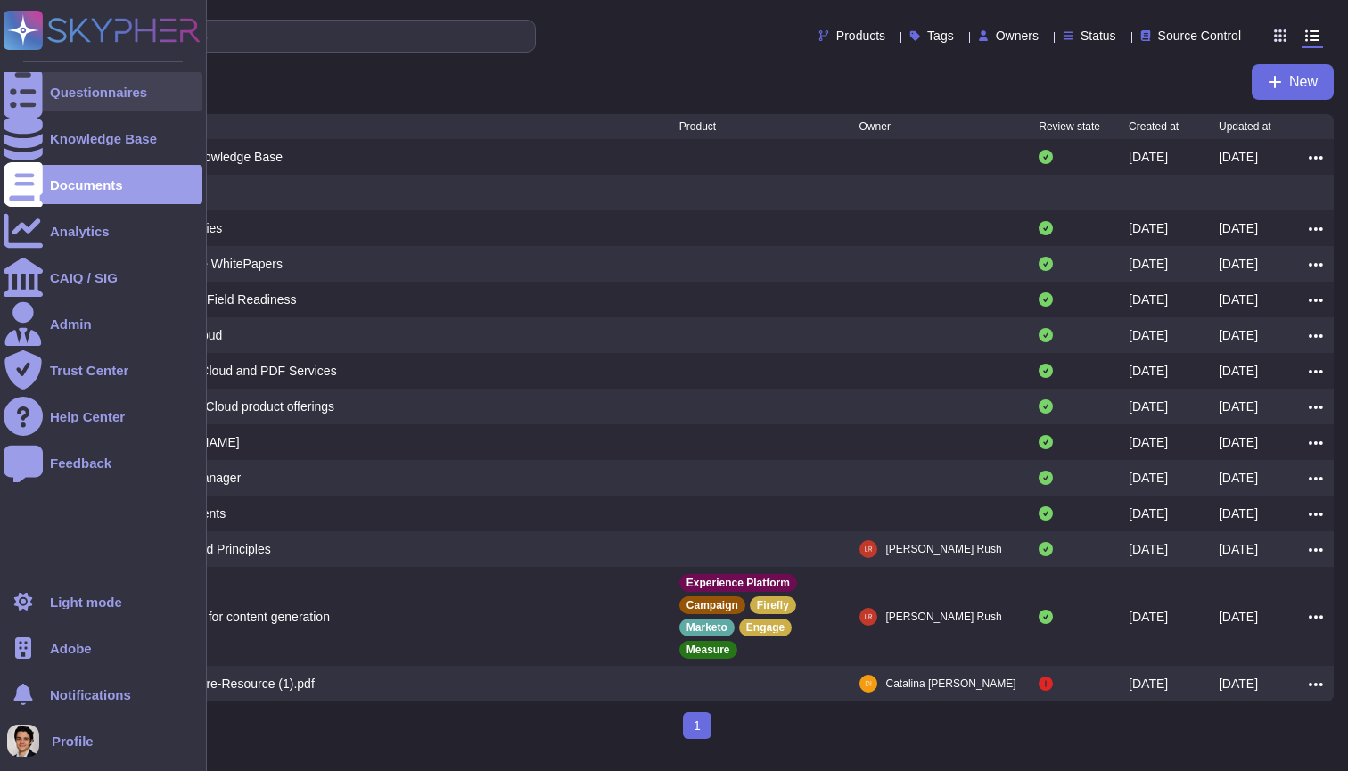
click at [55, 86] on div "Questionnaires" at bounding box center [98, 92] width 97 height 13
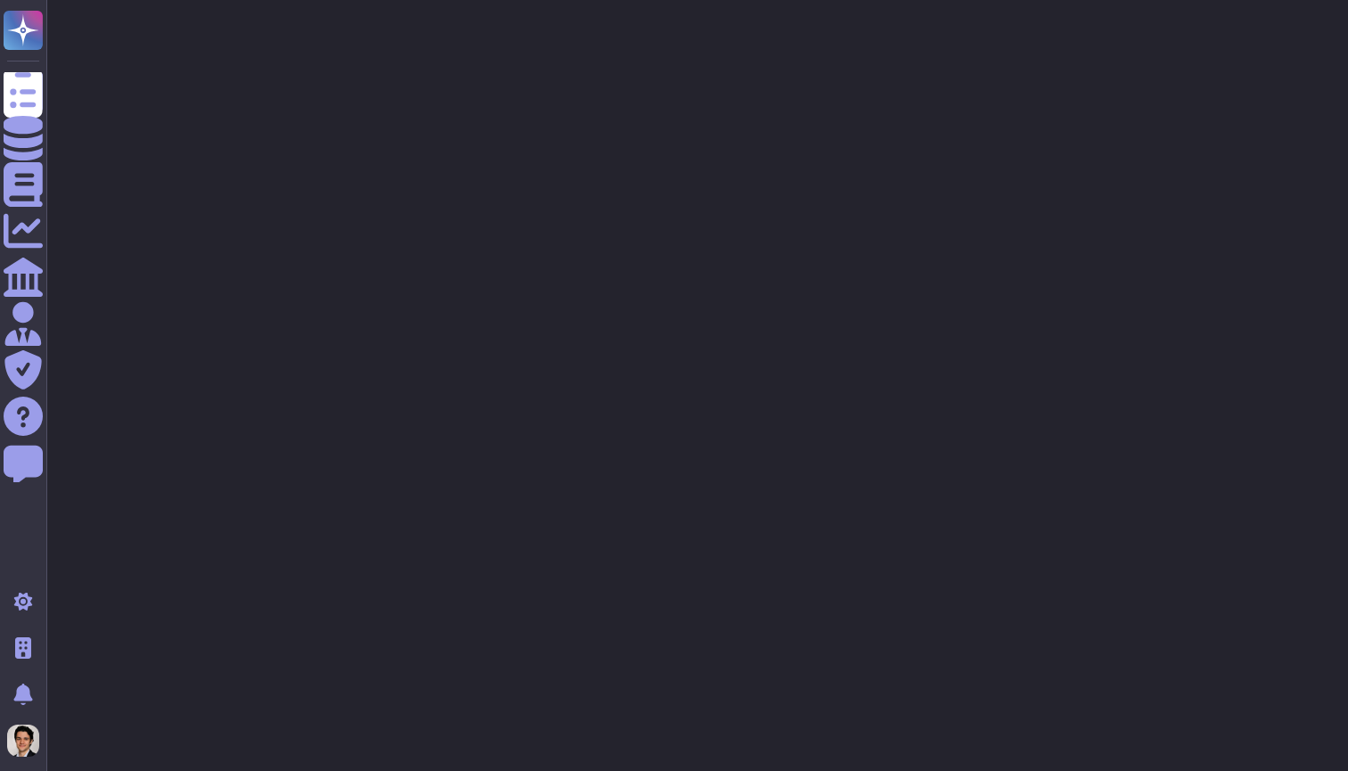
click at [303, 89] on html "Questionnaires Knowledge Base Documents Analytics CAIQ / SIG Admin Trust Center…" at bounding box center [674, 44] width 1348 height 89
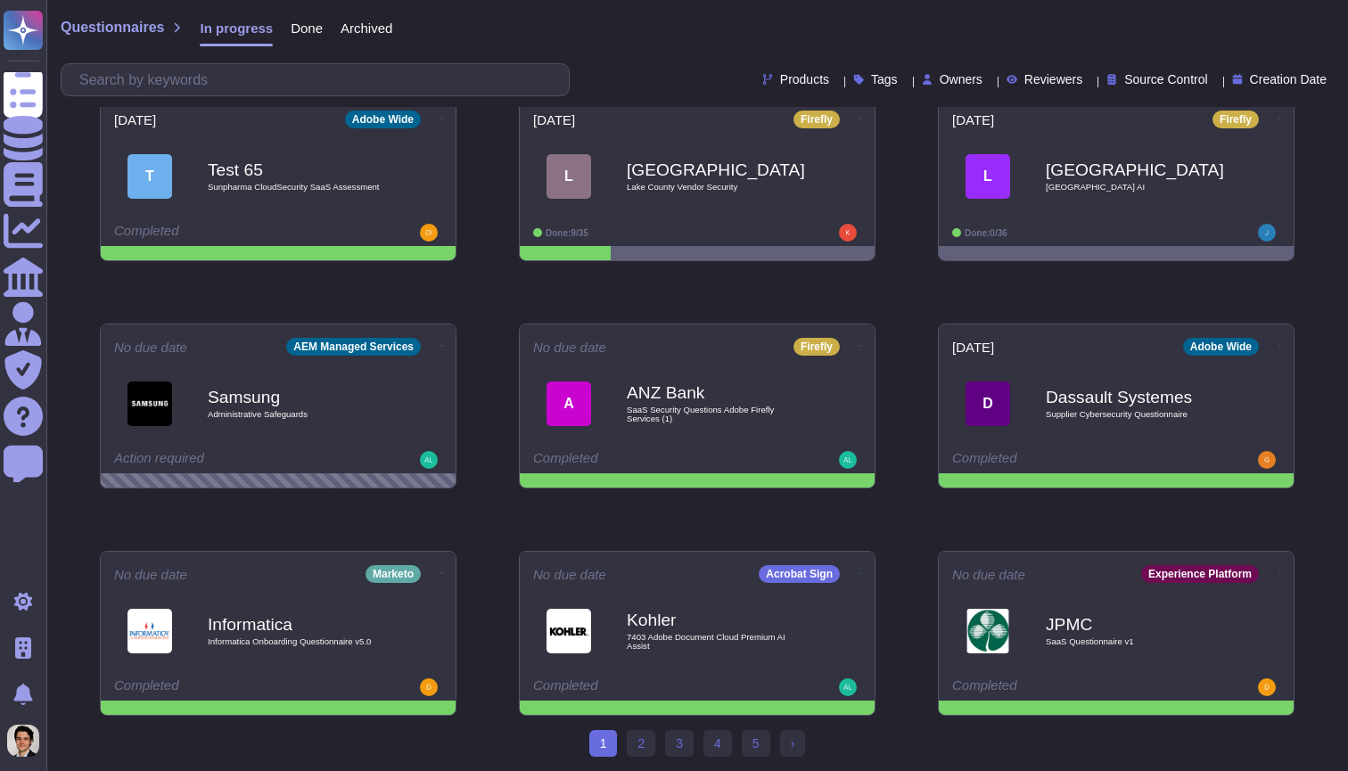
scroll to position [252, 0]
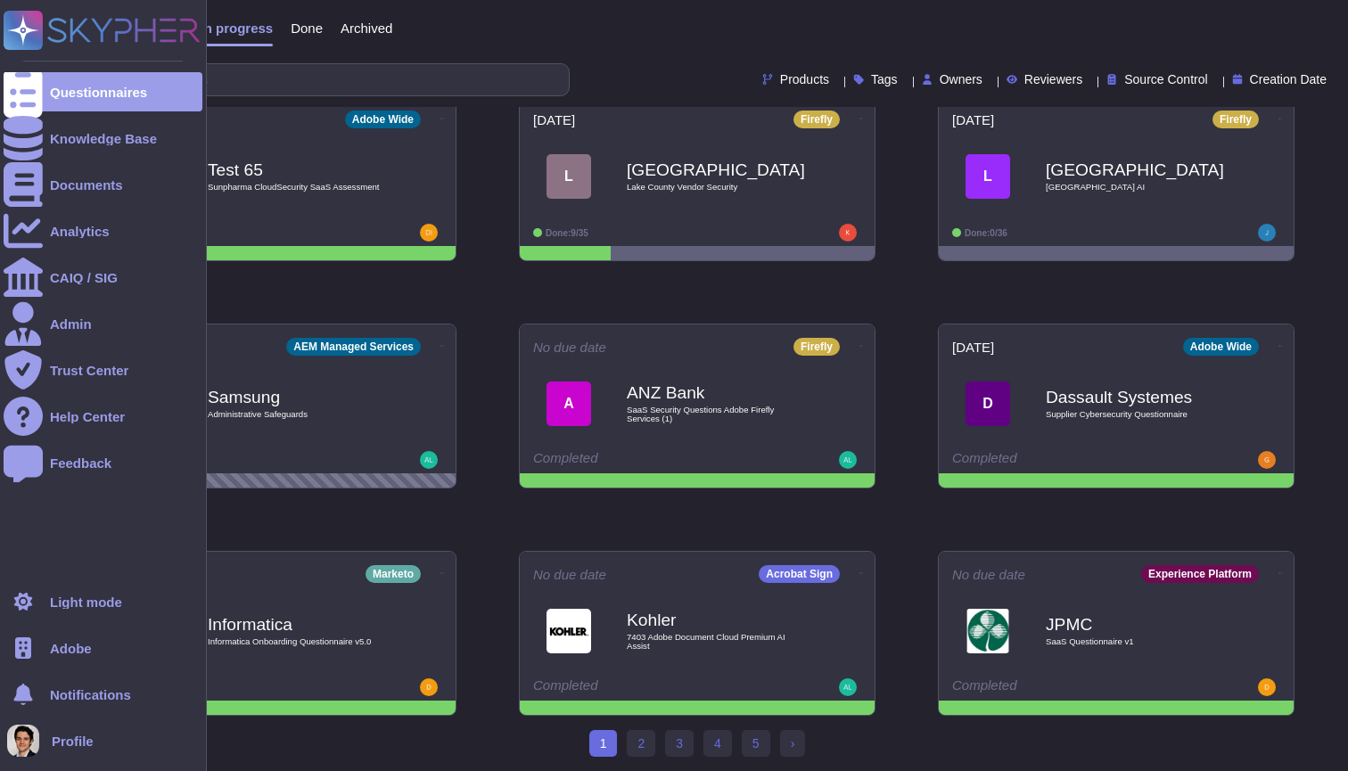
click at [63, 648] on span "Adobe" at bounding box center [71, 648] width 42 height 13
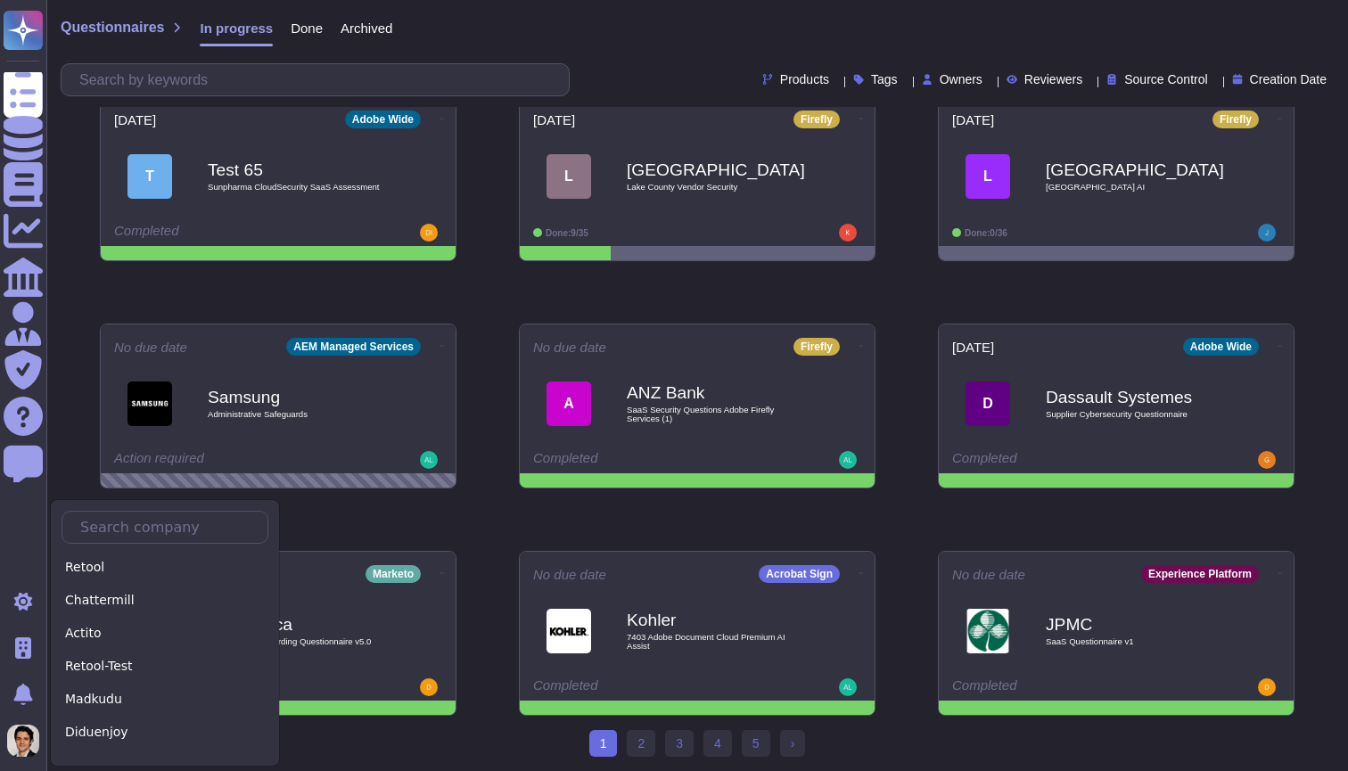
click at [423, 524] on div "Upload questionnaire(s) No due date AEMaaCS T Telefonica Vivo 3PS Renovação A…" at bounding box center [697, 292] width 1223 height 875
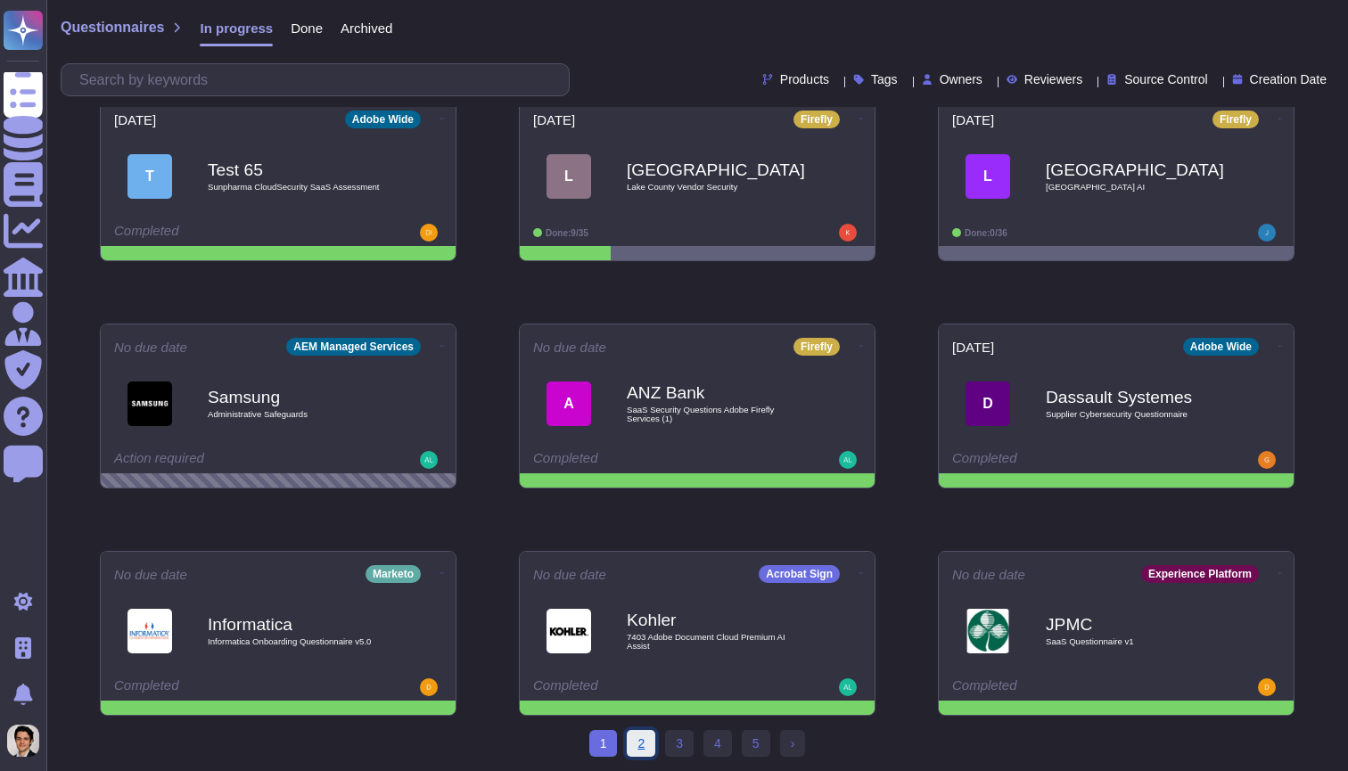
click at [636, 754] on link "2" at bounding box center [641, 743] width 29 height 27
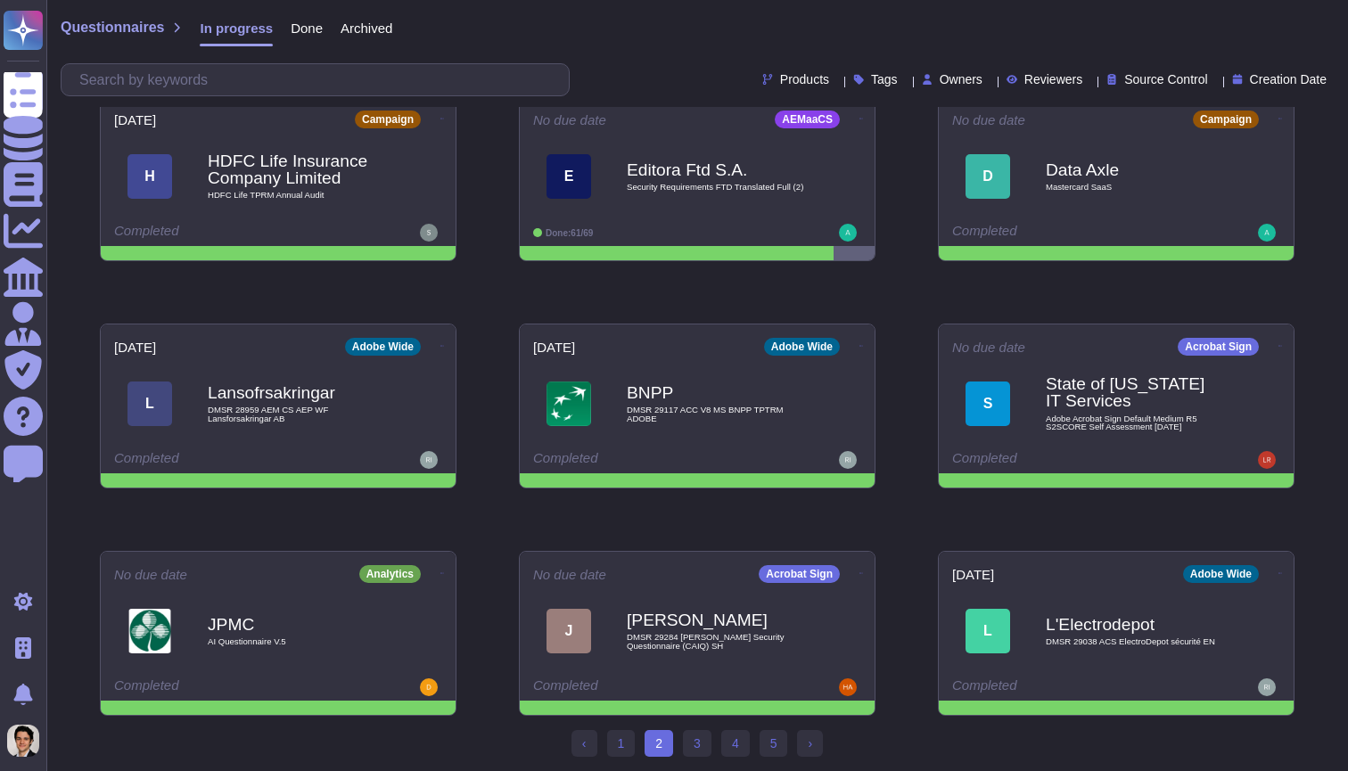
scroll to position [252, 0]
click at [702, 756] on link "3" at bounding box center [697, 743] width 29 height 27
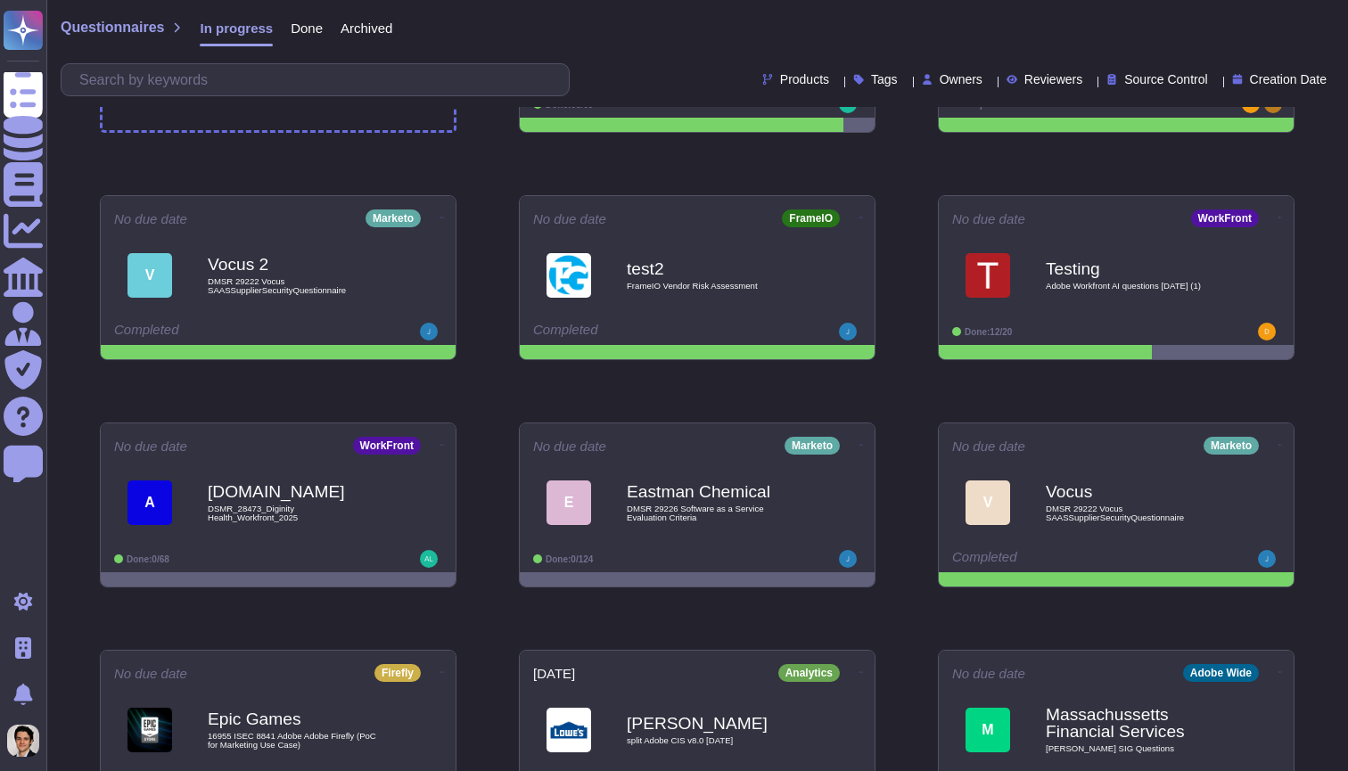
scroll to position [184, 0]
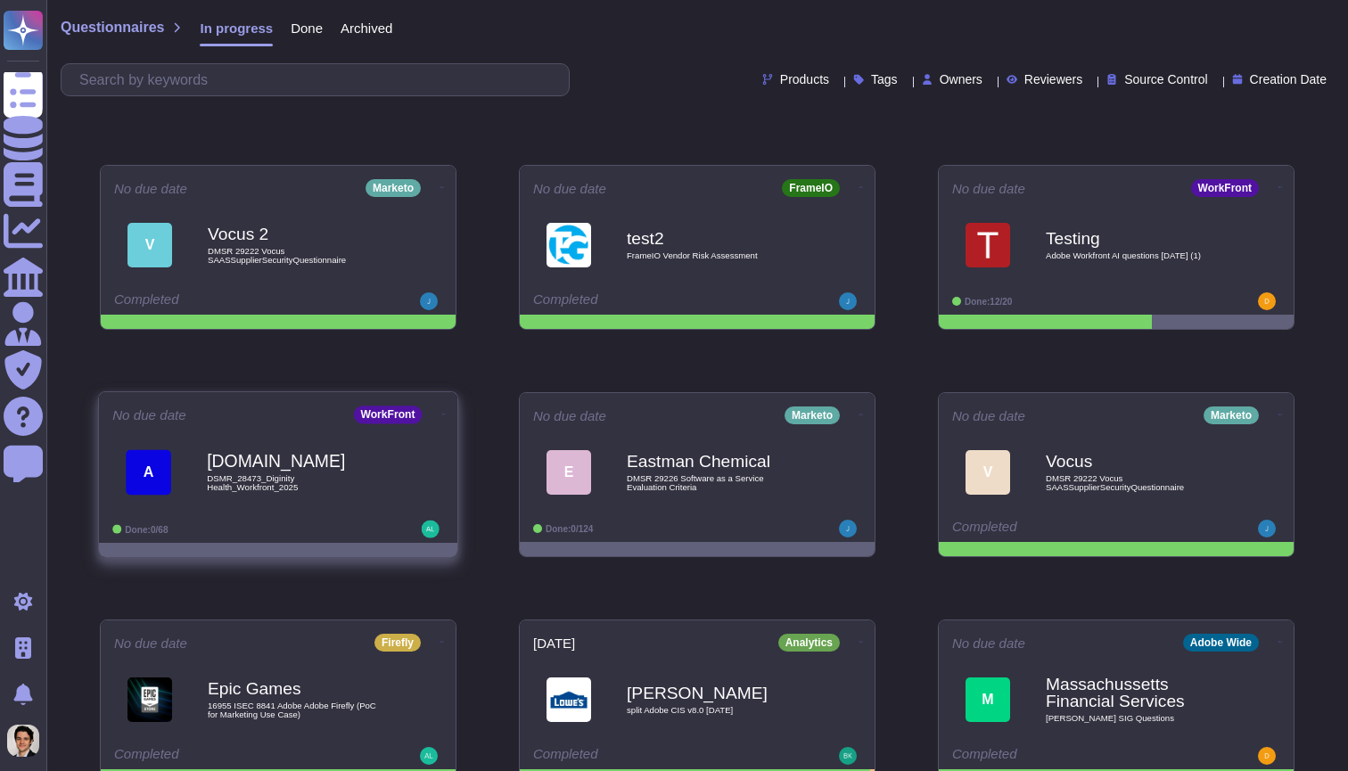
click at [330, 491] on span "DSMR_28473_Diginity Health_Workfront_2025" at bounding box center [297, 482] width 180 height 17
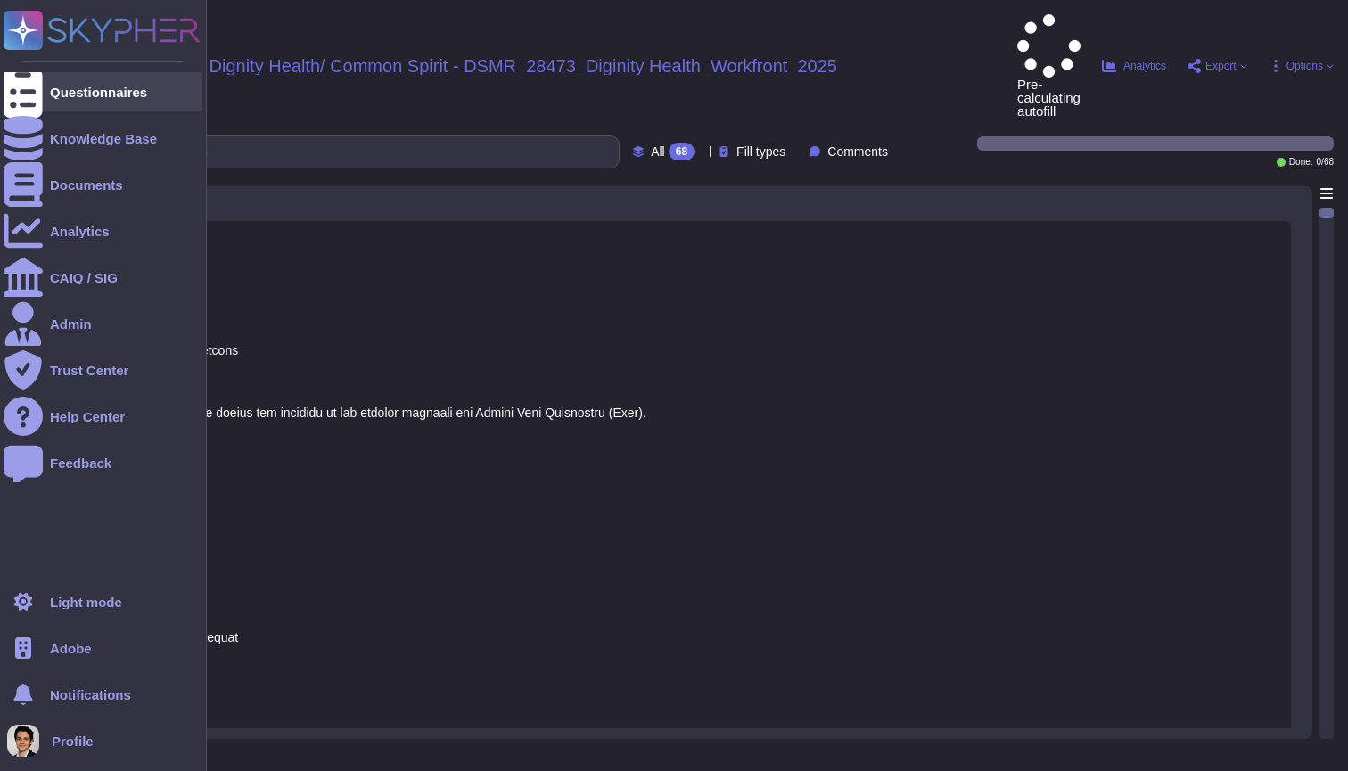
click at [55, 104] on div "Questionnaires" at bounding box center [103, 91] width 199 height 39
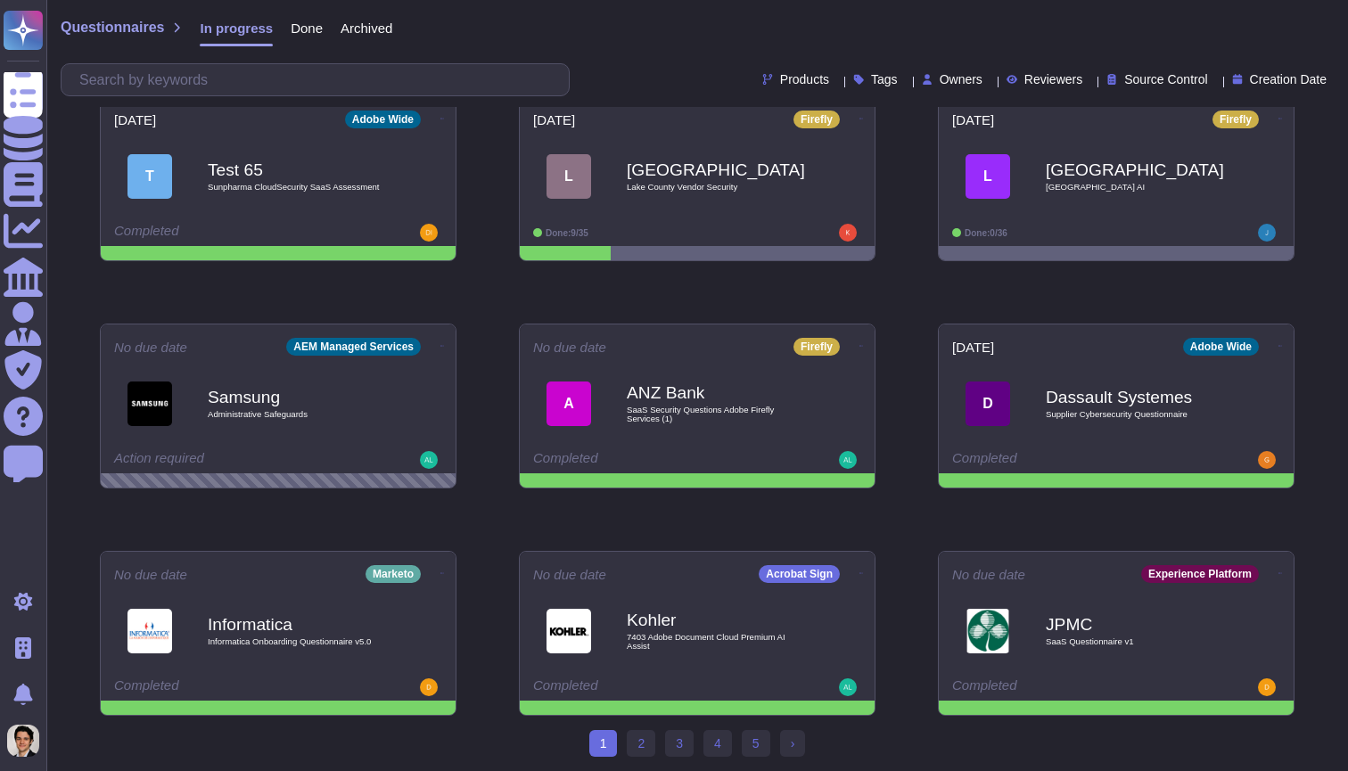
scroll to position [252, 0]
click at [645, 735] on link "2" at bounding box center [641, 743] width 29 height 27
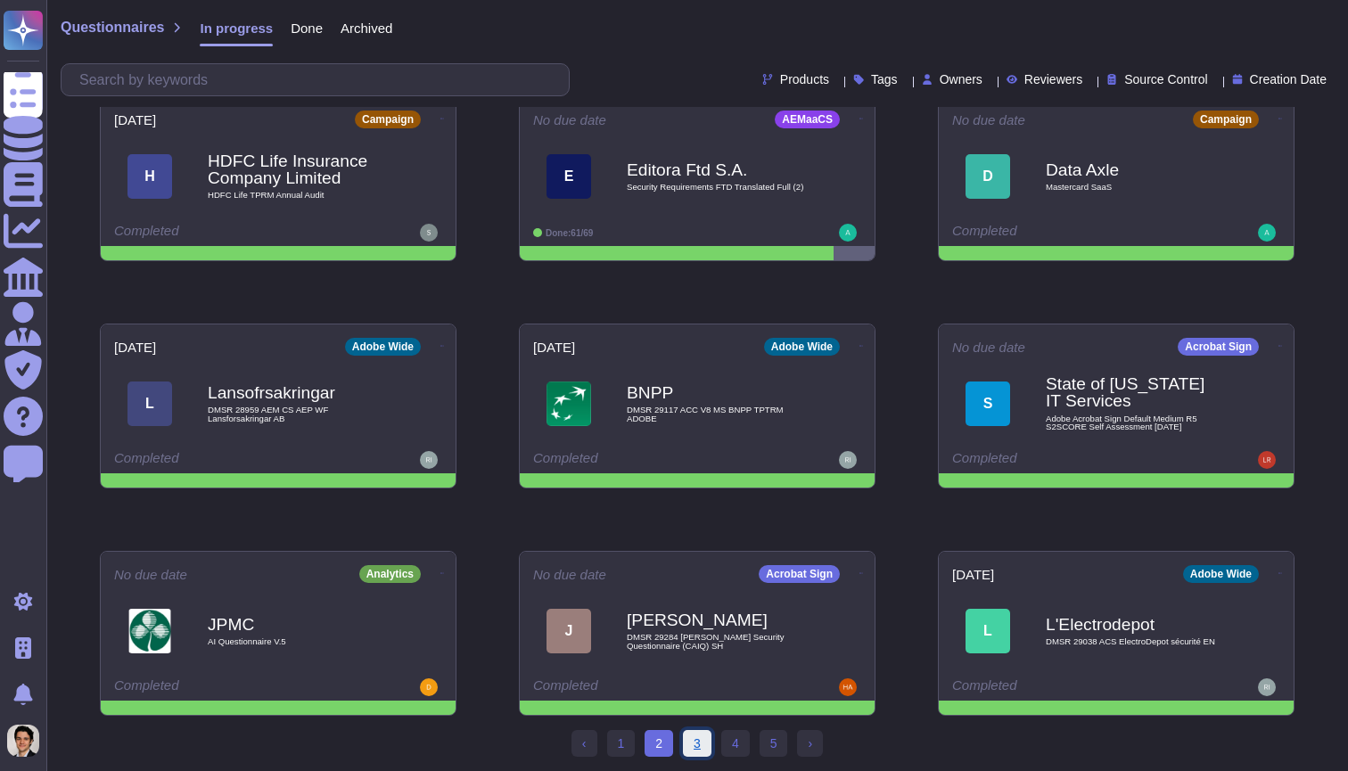
click at [698, 751] on link "3" at bounding box center [697, 743] width 29 height 27
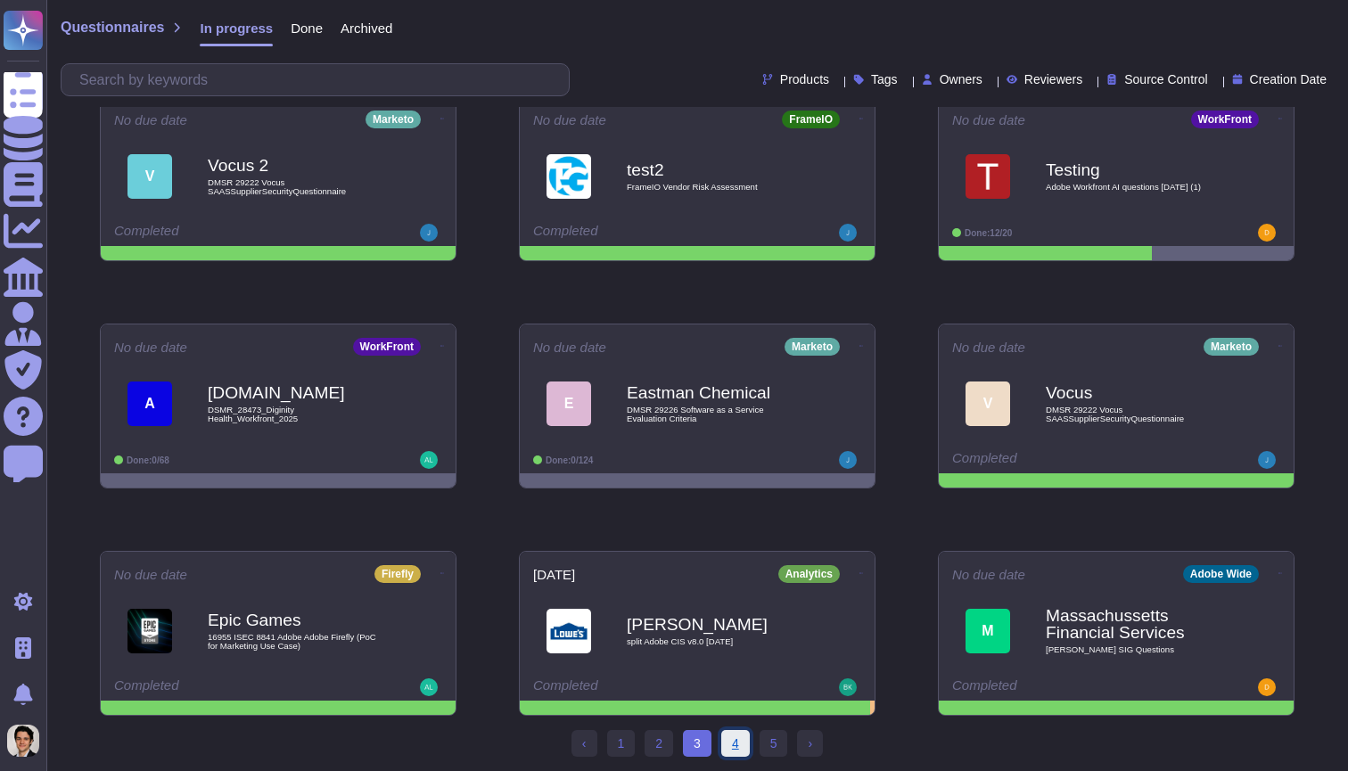
click at [744, 749] on link "4" at bounding box center [735, 743] width 29 height 27
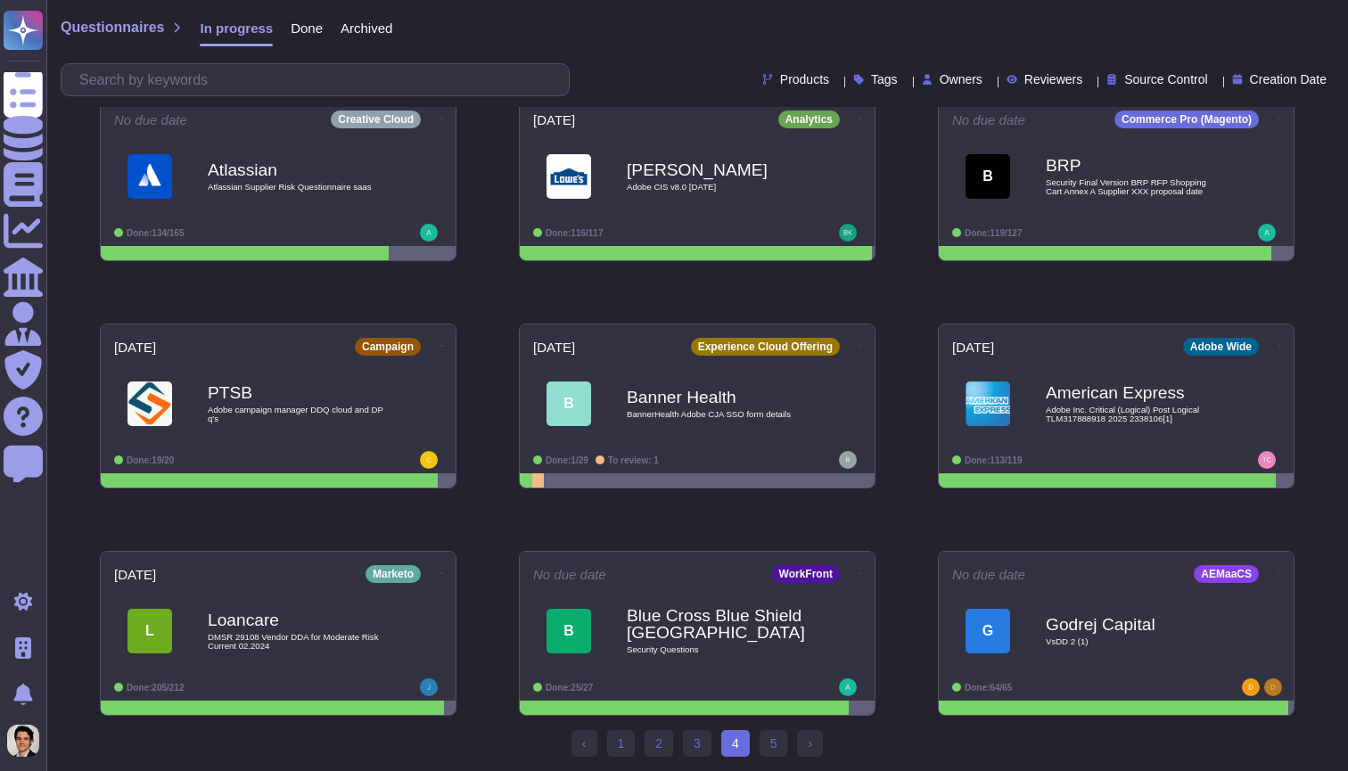
click at [744, 749] on span "4 (current)" at bounding box center [735, 743] width 29 height 27
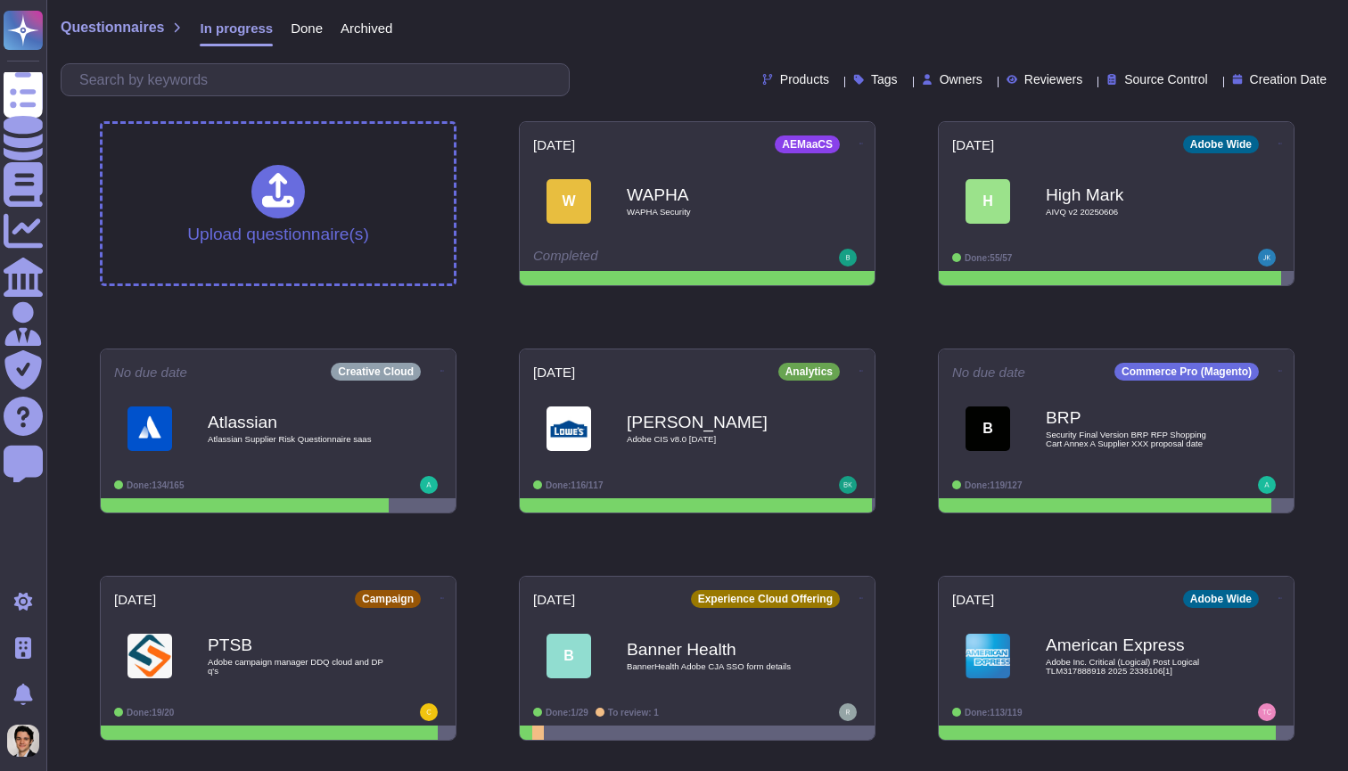
click at [298, 31] on span "Done" at bounding box center [307, 27] width 32 height 13
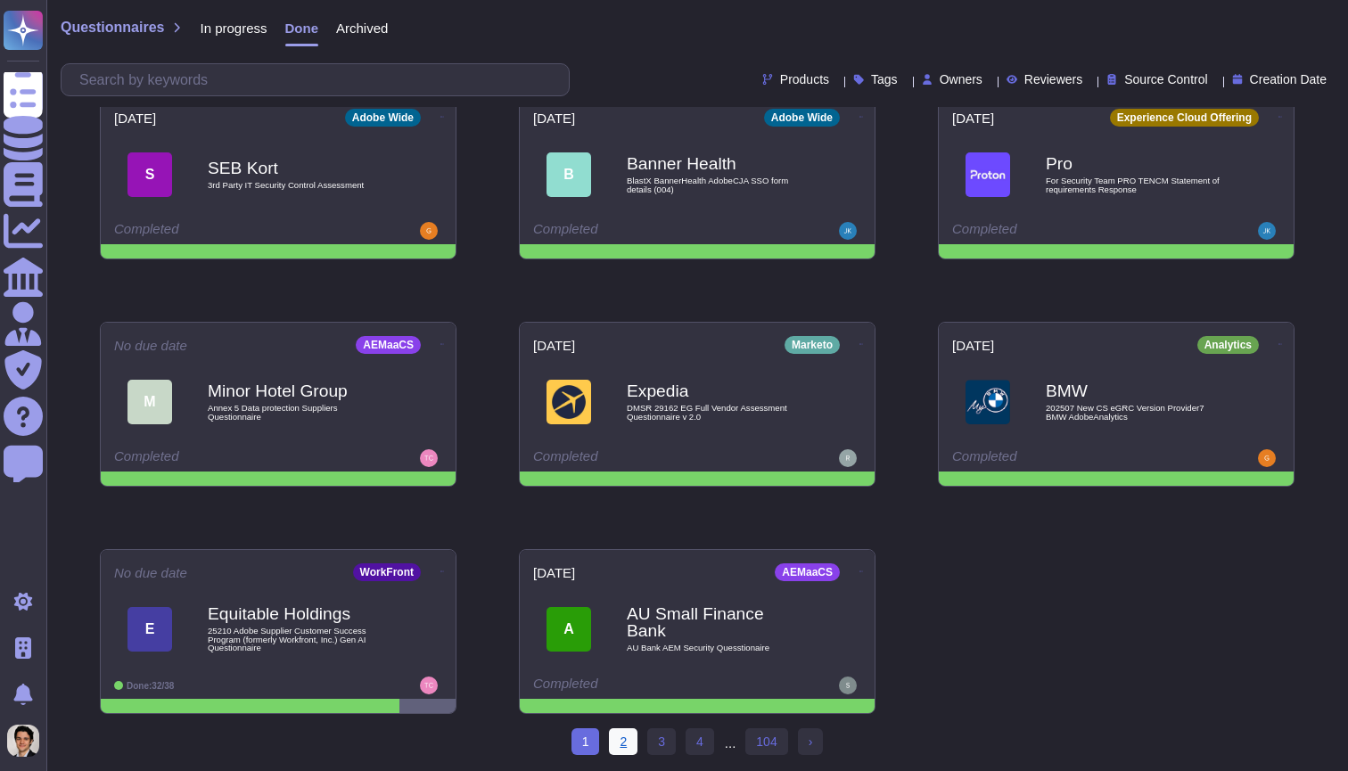
scroll to position [254, 0]
click at [626, 749] on link "2" at bounding box center [623, 741] width 29 height 27
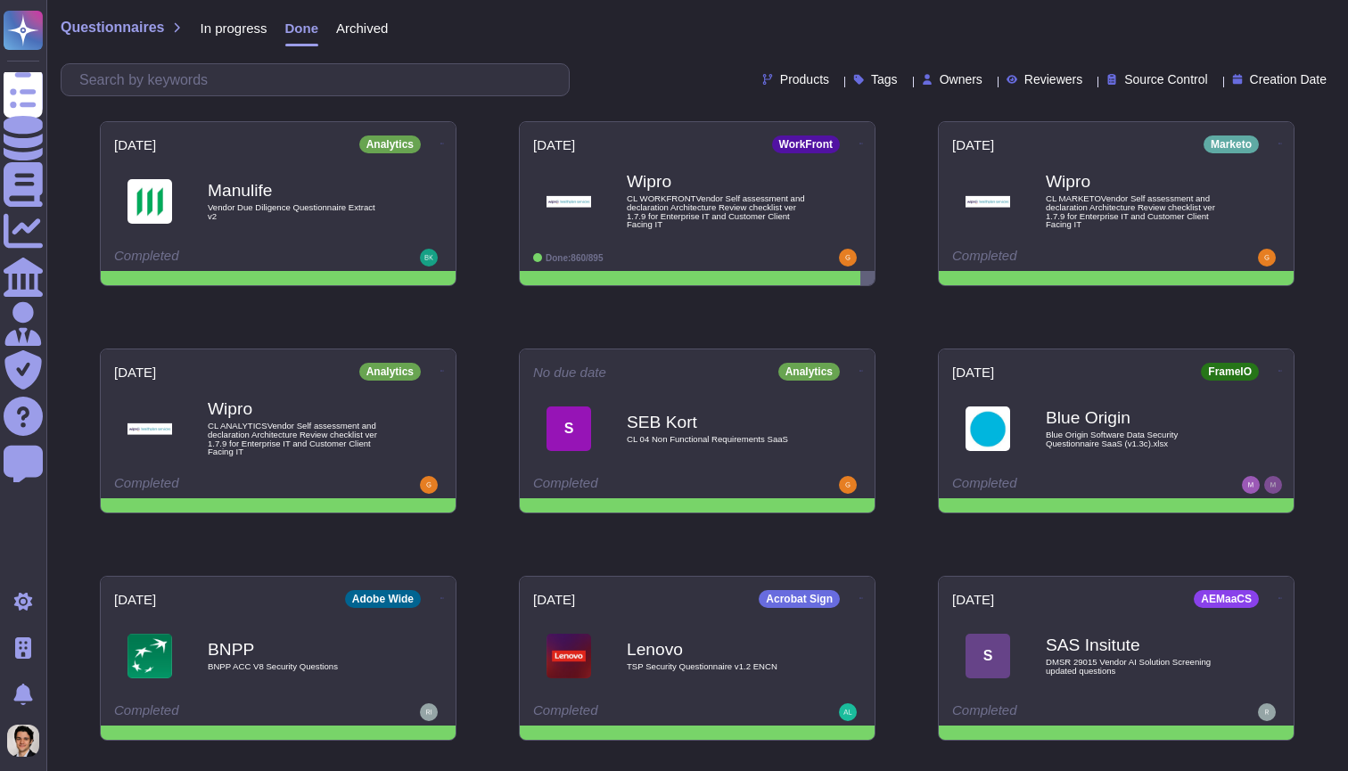
click at [920, 70] on div "Products Tags Owners Reviewers Source Control Creation Date" at bounding box center [697, 79] width 1273 height 33
click at [940, 84] on span "Owners" at bounding box center [961, 79] width 43 height 12
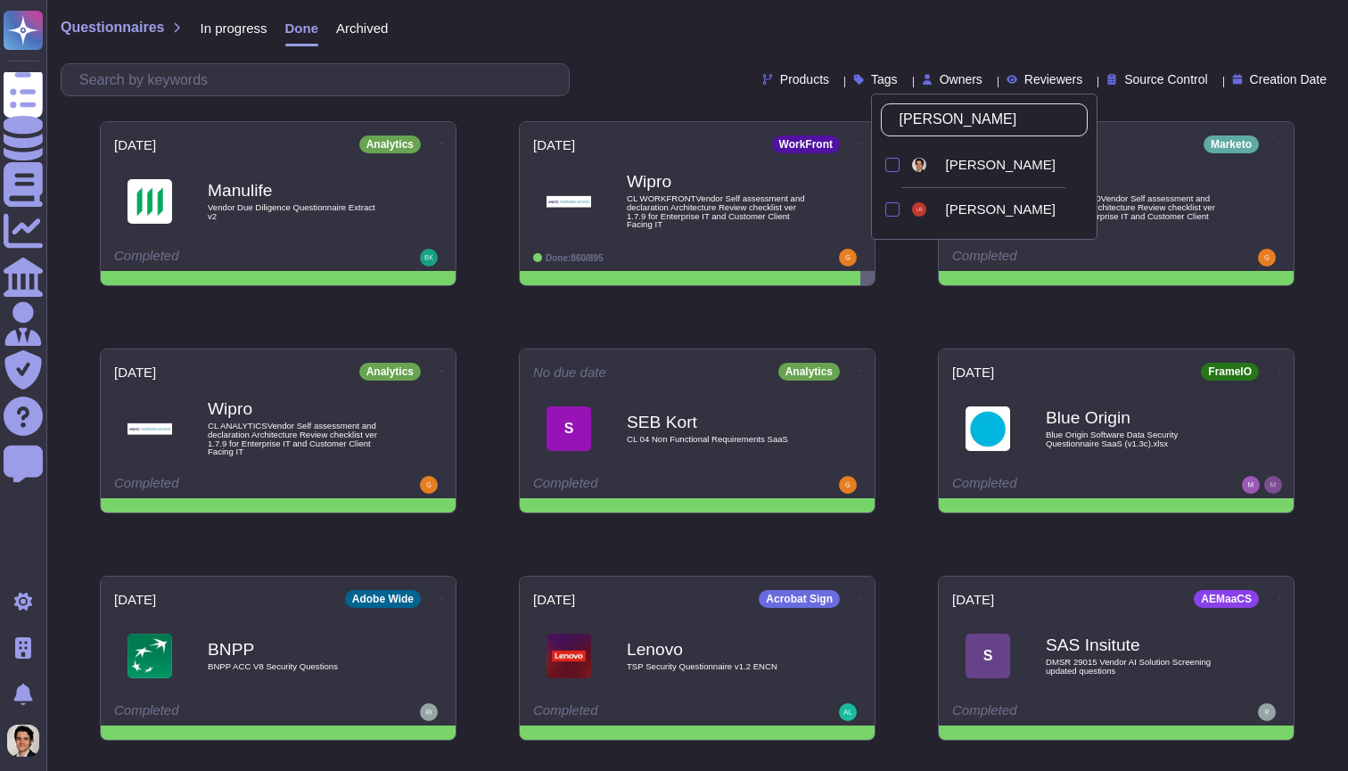
type input "louis"
drag, startPoint x: 919, startPoint y: 150, endPoint x: 890, endPoint y: 209, distance: 66.6
click at [890, 209] on div at bounding box center [892, 209] width 14 height 14
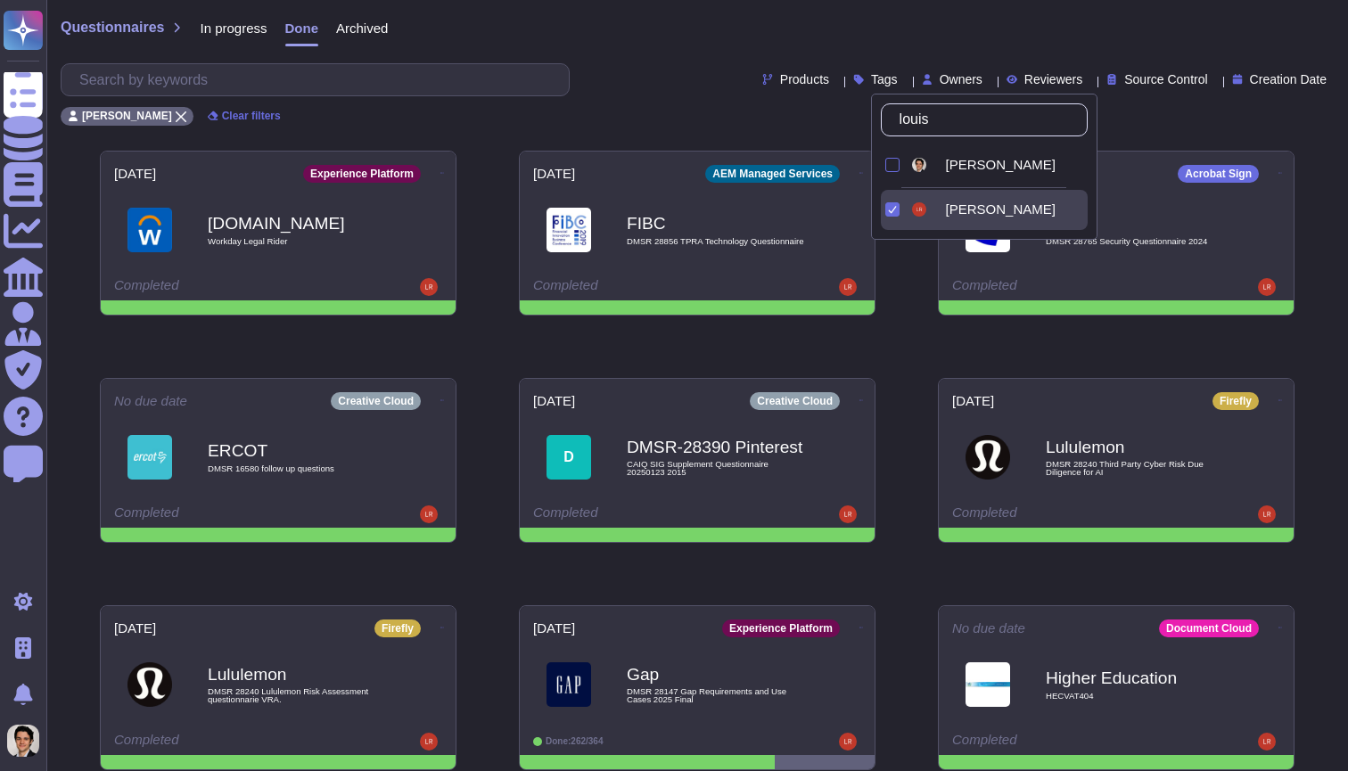
click at [694, 70] on div "Products Tags Owners Reviewers Source Control Creation Date" at bounding box center [697, 79] width 1273 height 33
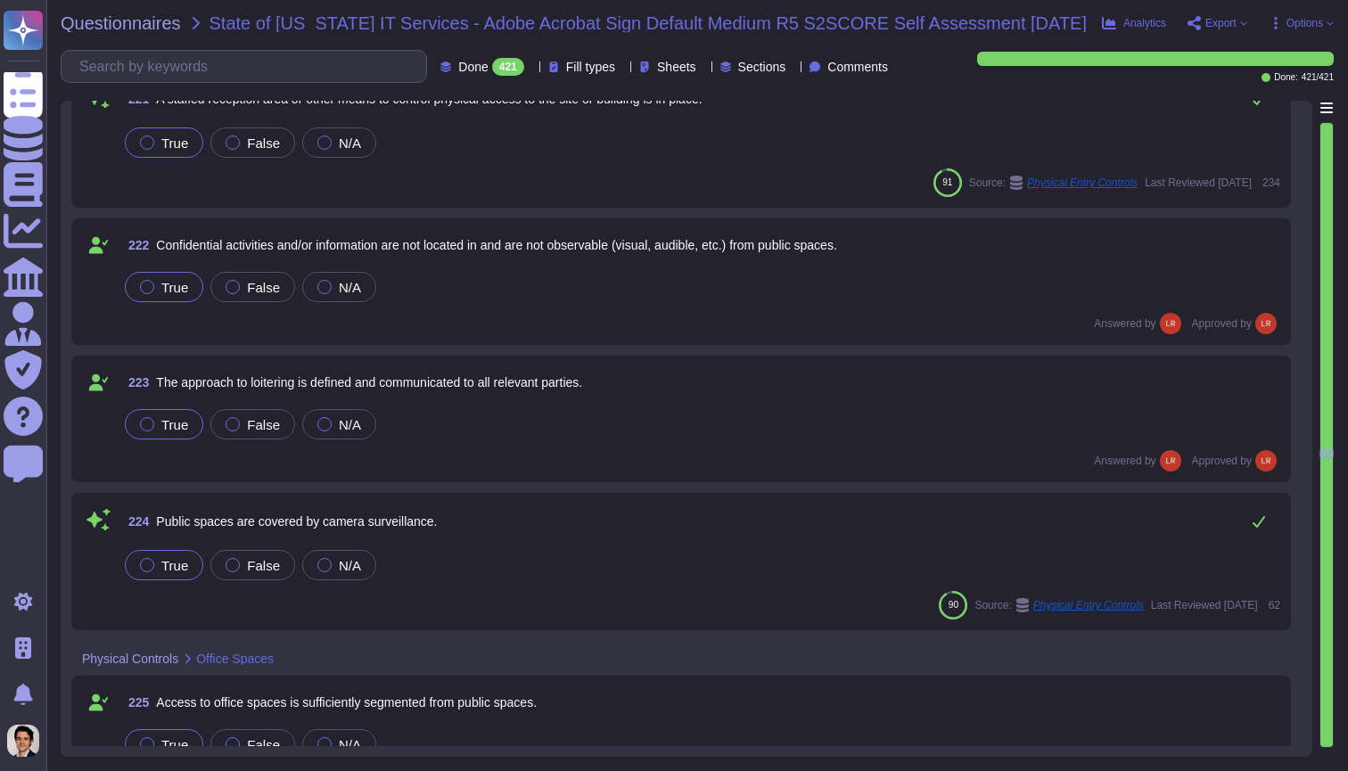
scroll to position [31269, 0]
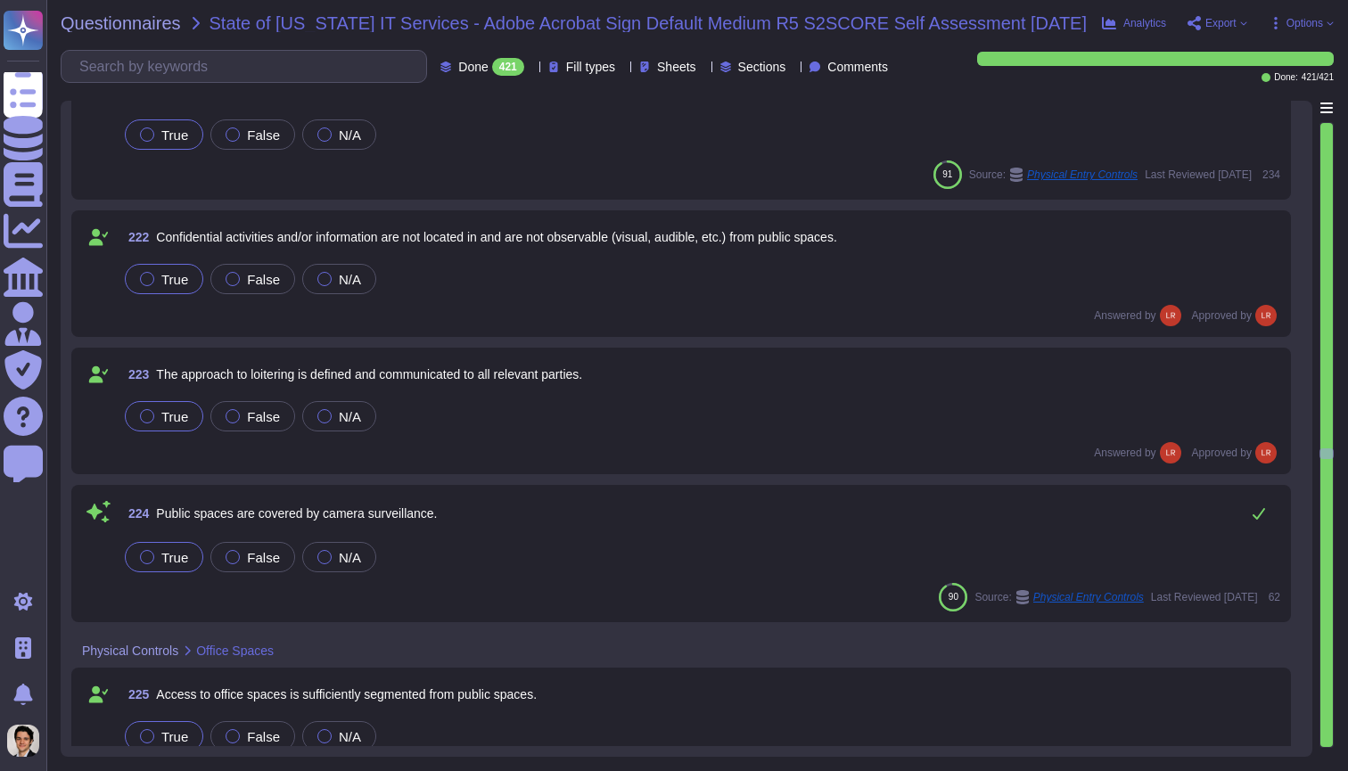
click at [129, 13] on div "Questionnaires State of [US_STATE] IT Services - Adobe Acrobat Sign Default Med…" at bounding box center [696, 385] width 1301 height 771
click at [144, 19] on span "Questionnaires" at bounding box center [121, 23] width 120 height 18
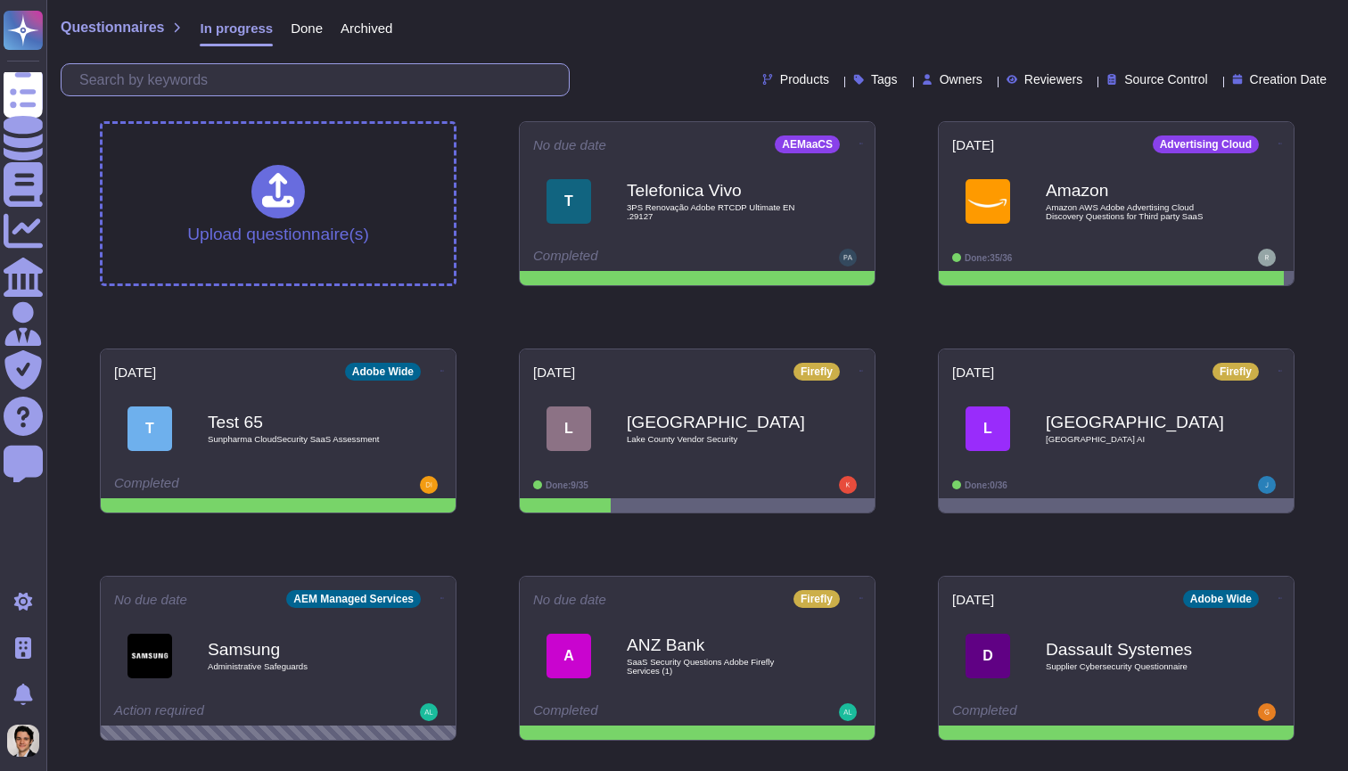
click at [278, 72] on input "text" at bounding box center [319, 79] width 498 height 31
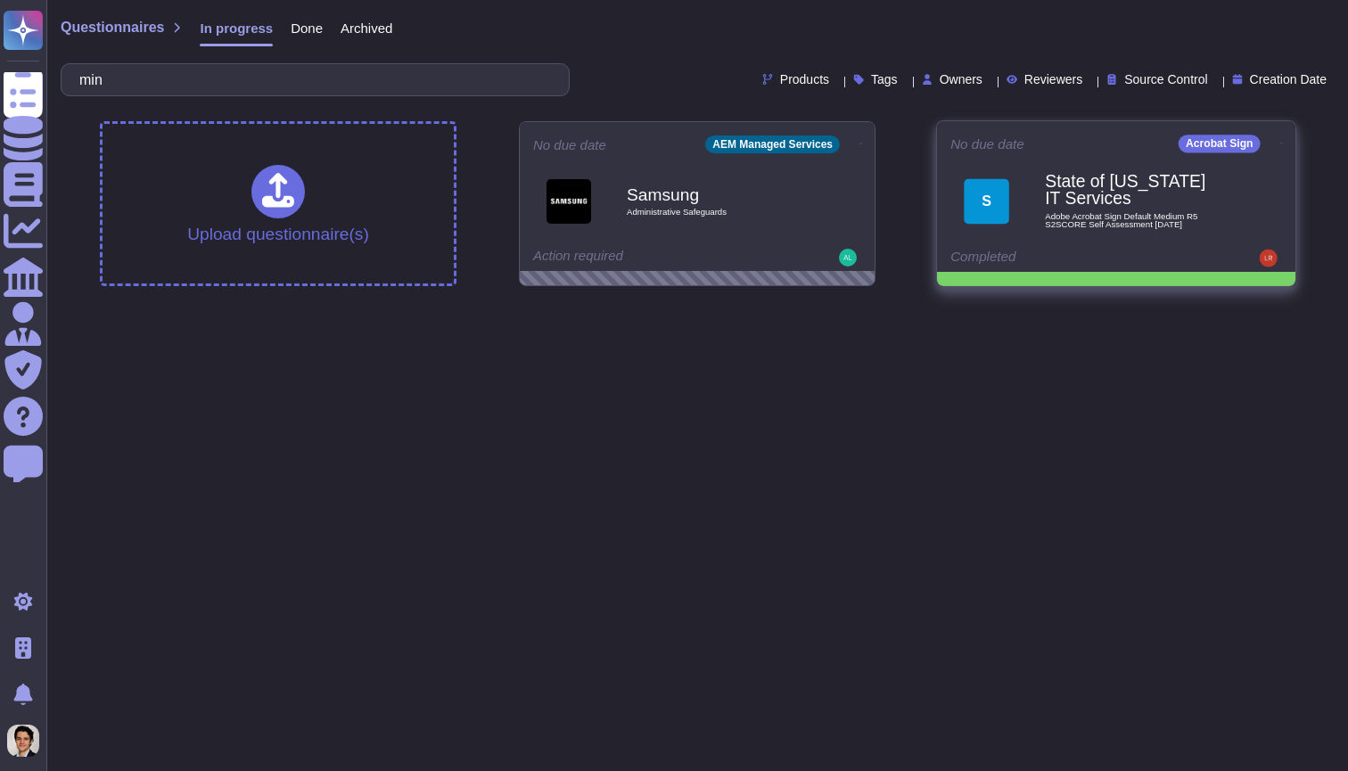
click at [647, 143] on icon at bounding box center [1282, 143] width 4 height 1
type input "min"
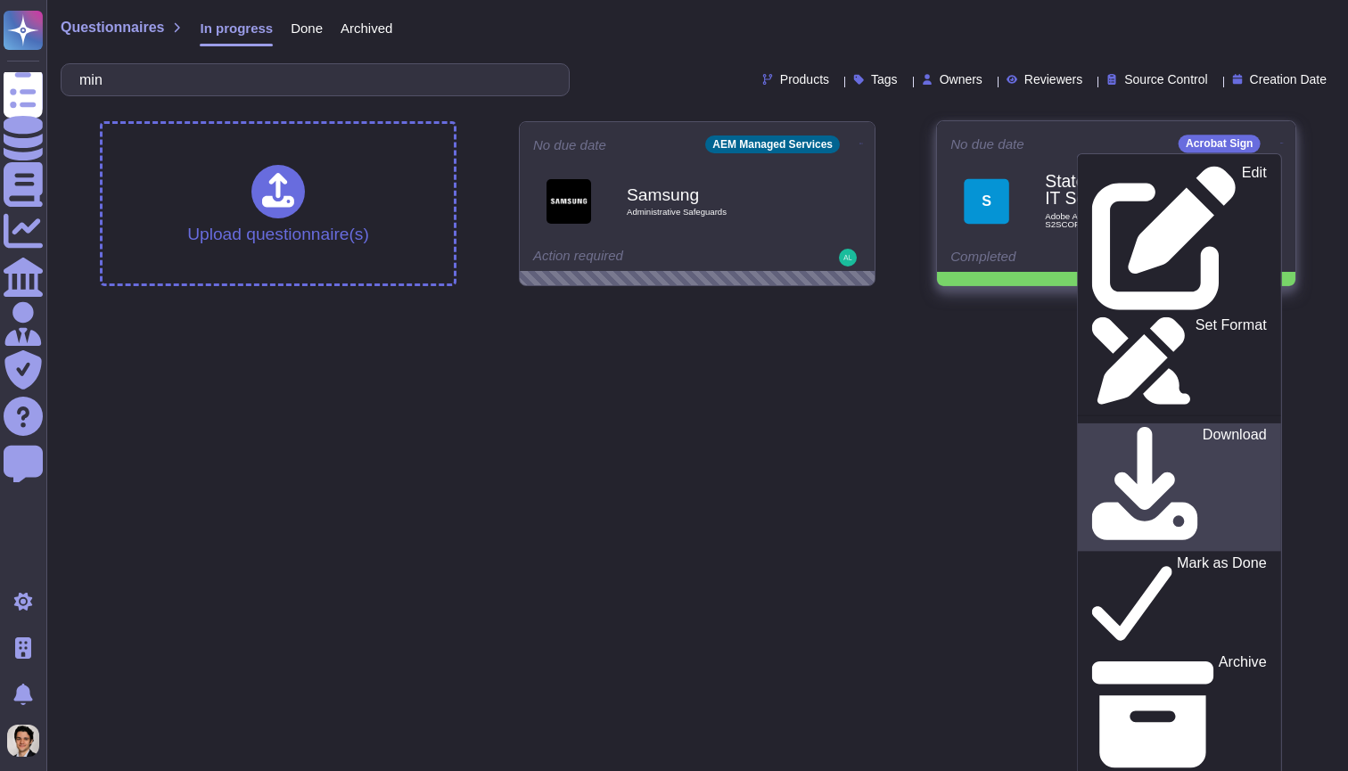
click at [647, 427] on div "Download" at bounding box center [1179, 487] width 174 height 121
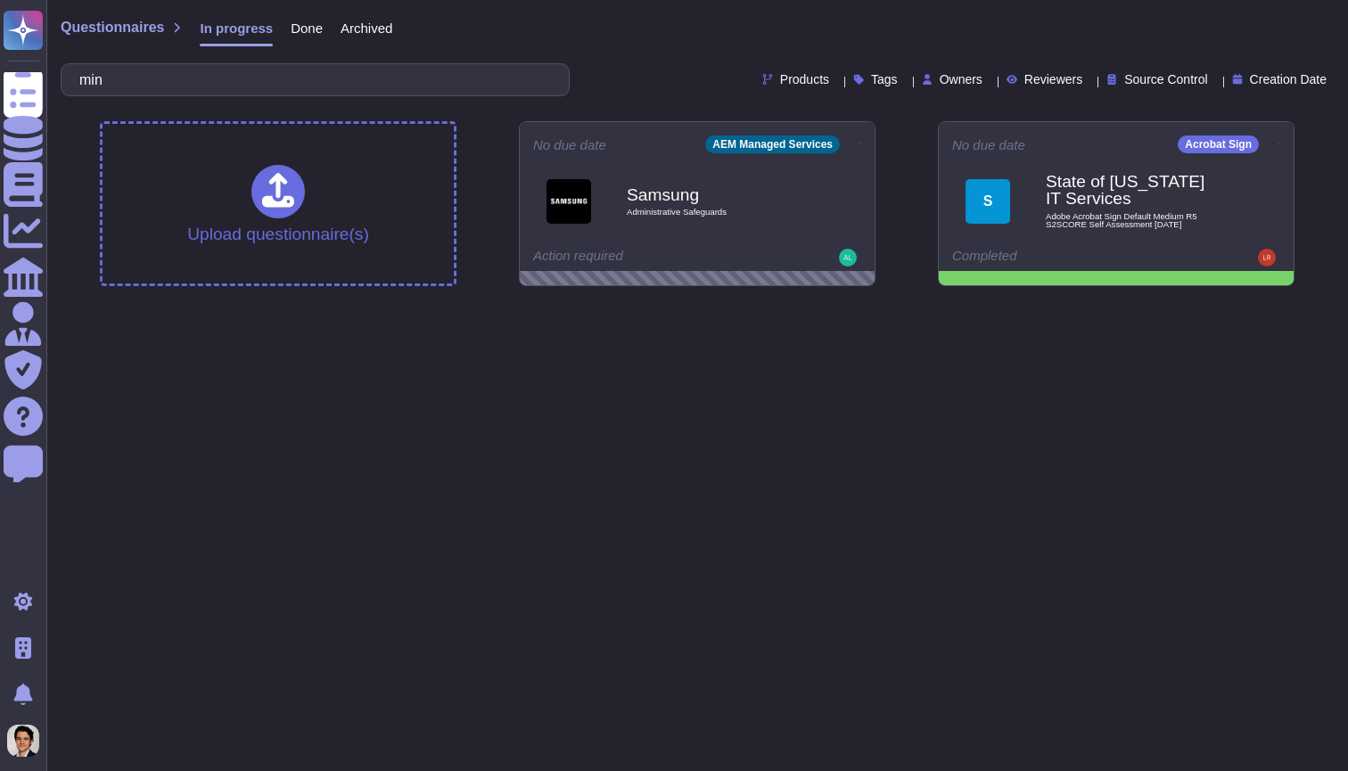
click at [647, 300] on html "Questionnaires Knowledge Base Documents Analytics CAIQ / SIG Admin Trust Center…" at bounding box center [674, 150] width 1348 height 300
